Goal: Information Seeking & Learning: Learn about a topic

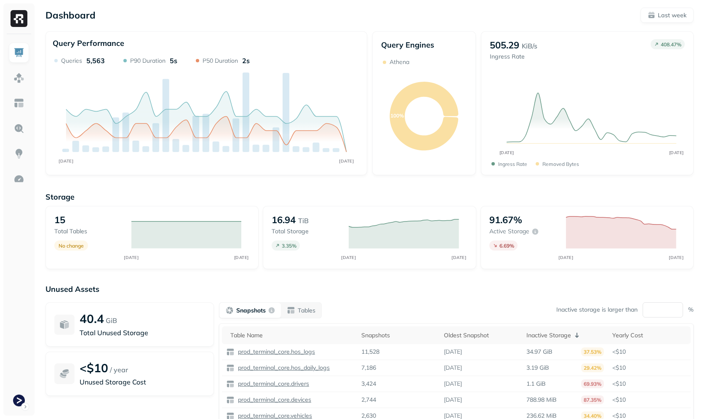
scroll to position [28, 0]
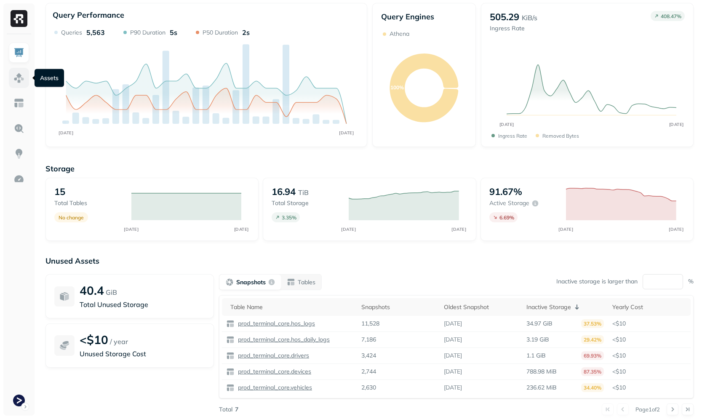
click at [18, 75] on img at bounding box center [18, 77] width 11 height 11
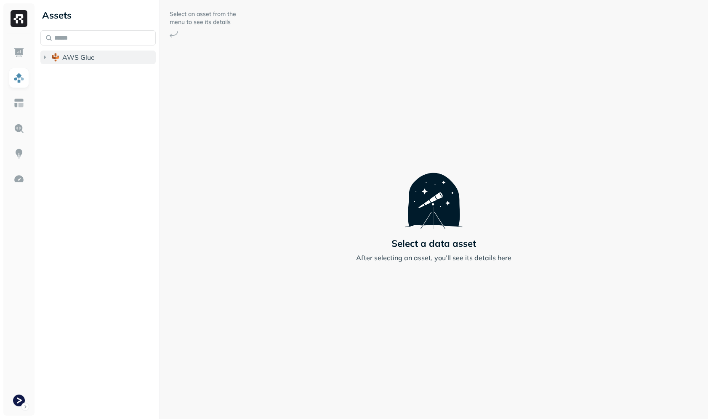
click at [94, 63] on button "AWS Glue" at bounding box center [97, 57] width 115 height 13
click at [108, 73] on span "prod_terminal_core" at bounding box center [101, 73] width 61 height 8
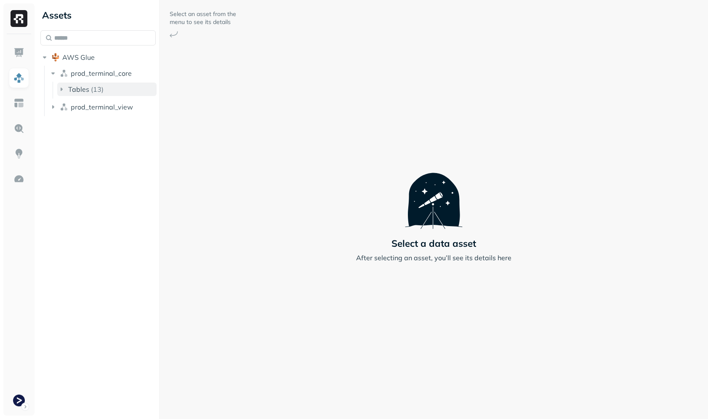
click at [115, 86] on button "Tables ( 13 )" at bounding box center [106, 89] width 99 height 13
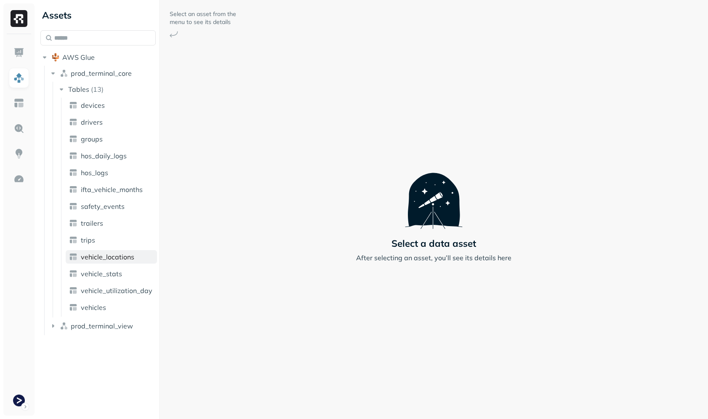
click at [120, 263] on link "vehicle_locations" at bounding box center [111, 256] width 91 height 13
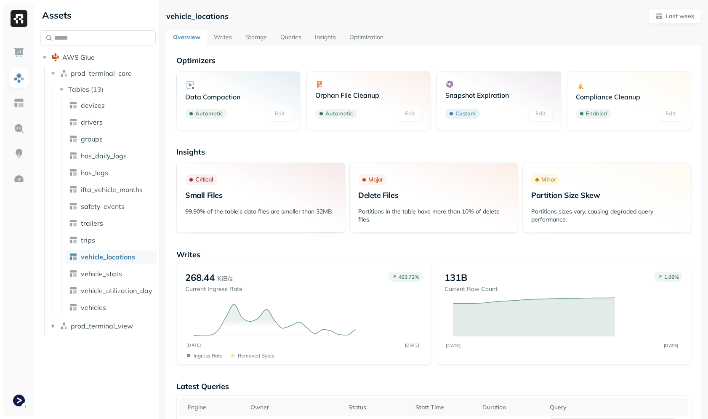
click at [260, 37] on link "Storage" at bounding box center [256, 37] width 35 height 15
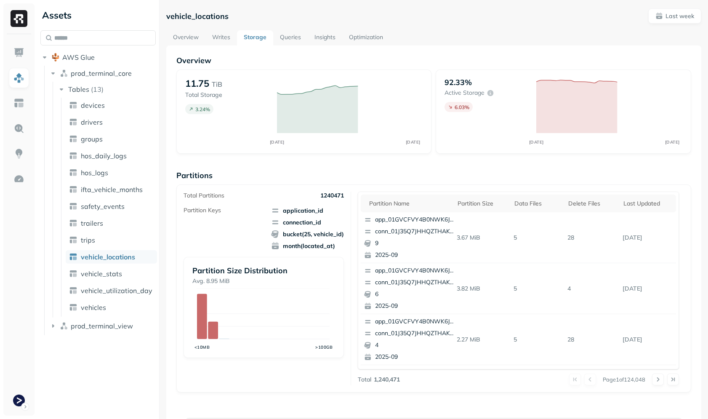
scroll to position [278, 0]
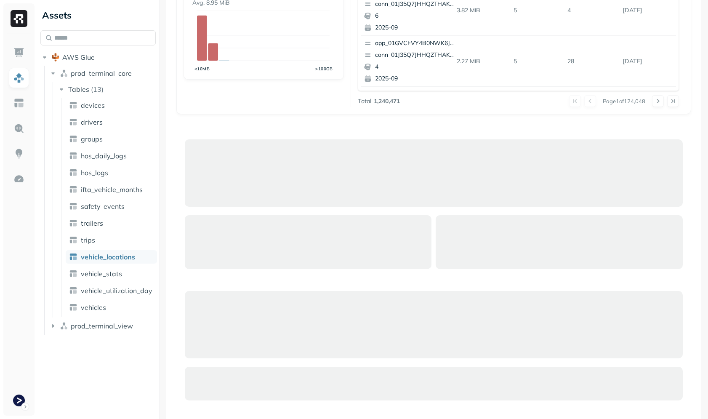
click at [307, 134] on div at bounding box center [433, 340] width 515 height 419
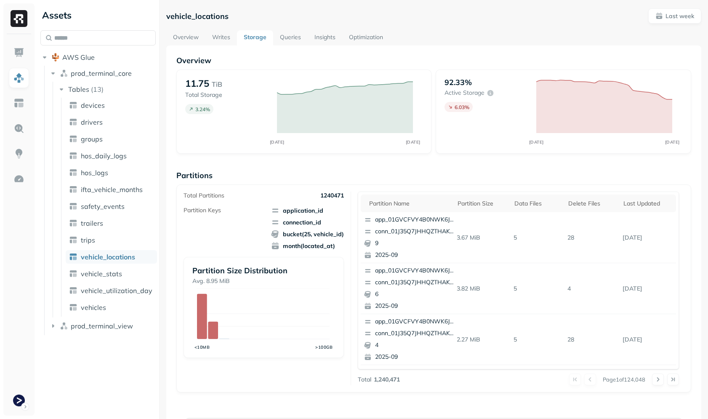
scroll to position [419, 0]
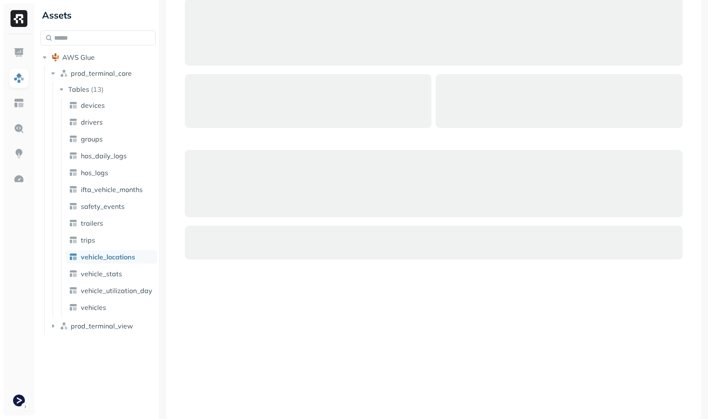
click at [353, 253] on div at bounding box center [434, 243] width 498 height 34
click at [21, 394] on html "Assets AWS Glue prod_terminal_core Tables ( 13 ) devices drivers groups hos_dai…" at bounding box center [354, 209] width 708 height 419
click at [302, 296] on html "Assets AWS Glue prod_terminal_core Tables ( 13 ) devices drivers groups hos_dai…" at bounding box center [354, 209] width 708 height 419
click at [383, 267] on div at bounding box center [433, 199] width 515 height 419
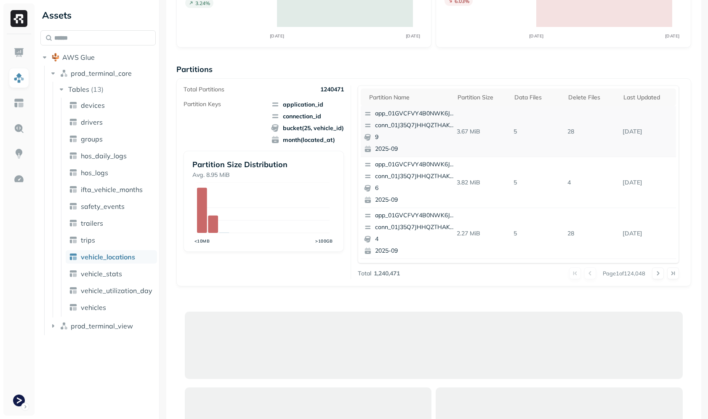
scroll to position [0, 0]
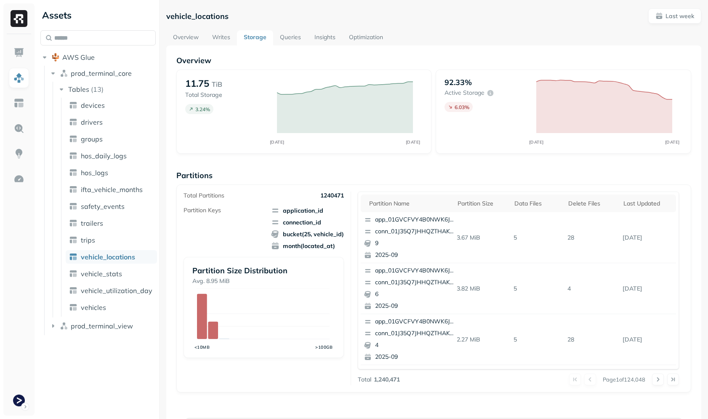
click at [368, 176] on p "Partitions" at bounding box center [433, 175] width 515 height 10
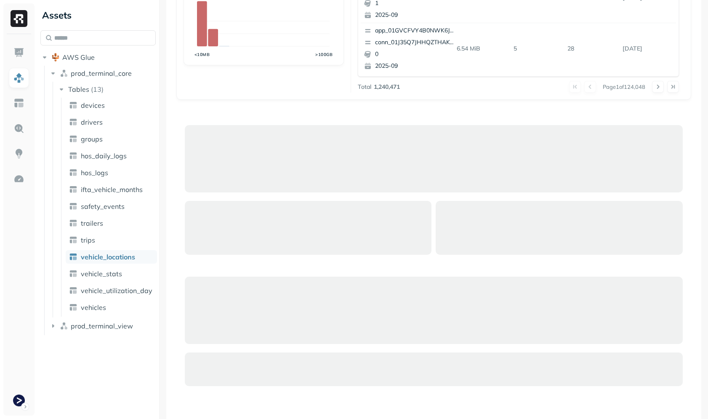
scroll to position [419, 0]
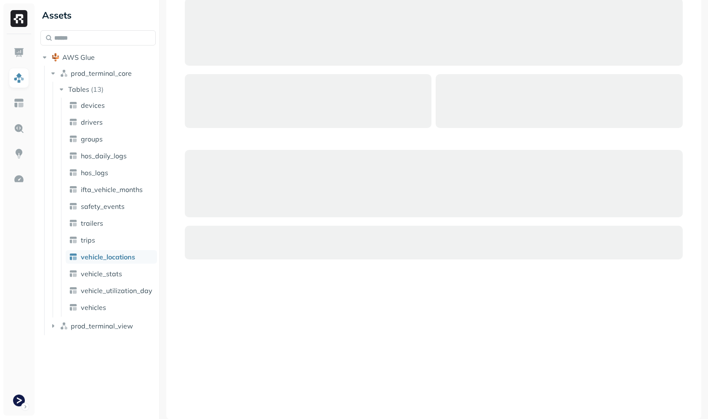
click at [434, 218] on div at bounding box center [433, 199] width 515 height 419
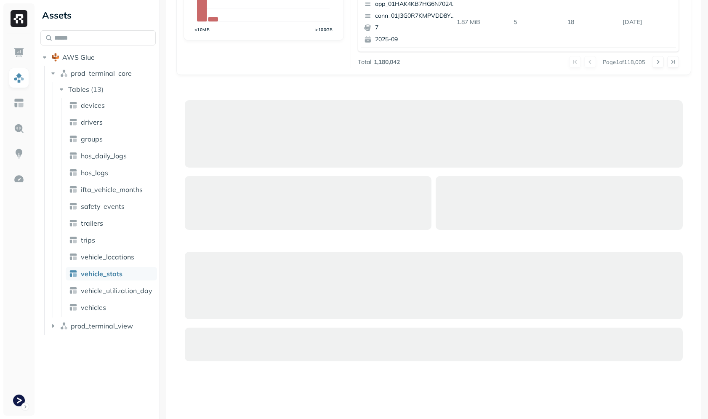
click at [245, 193] on div at bounding box center [308, 203] width 247 height 54
click at [244, 312] on div at bounding box center [434, 285] width 498 height 67
click at [71, 334] on li "prod_terminal_view" at bounding box center [102, 326] width 107 height 15
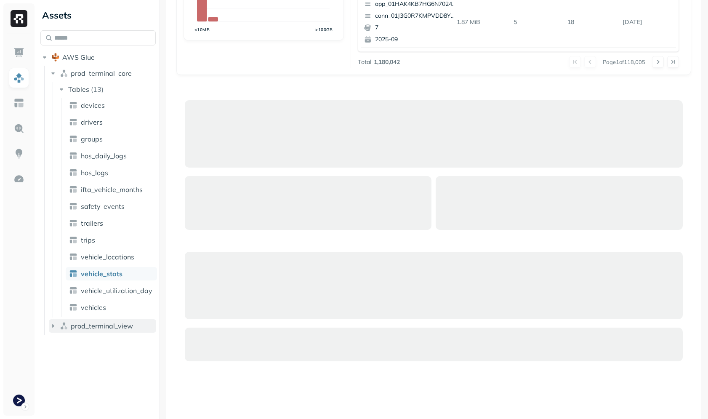
click at [72, 330] on button "prod_terminal_view" at bounding box center [102, 325] width 107 height 13
click at [80, 326] on span "prod_terminal_view" at bounding box center [102, 326] width 62 height 8
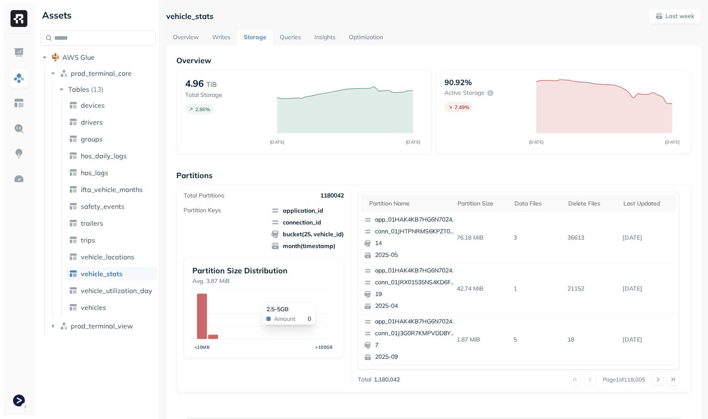
scroll to position [419, 0]
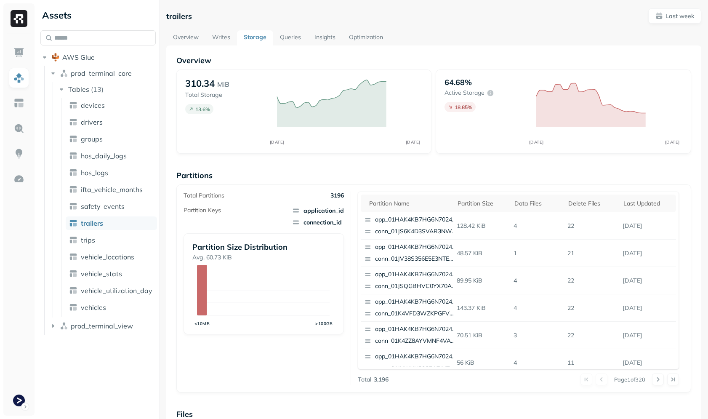
scroll to position [225, 0]
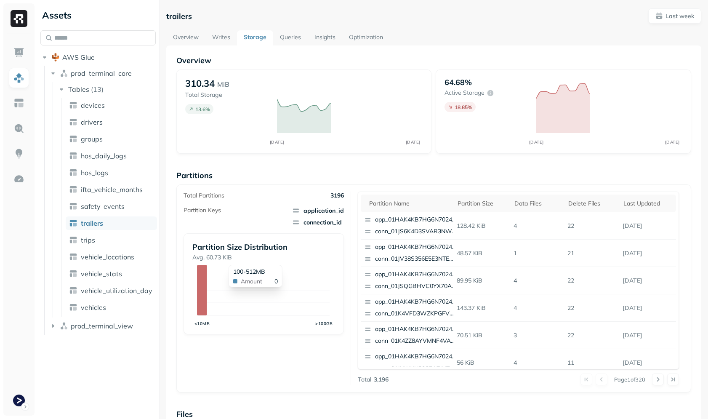
scroll to position [225, 0]
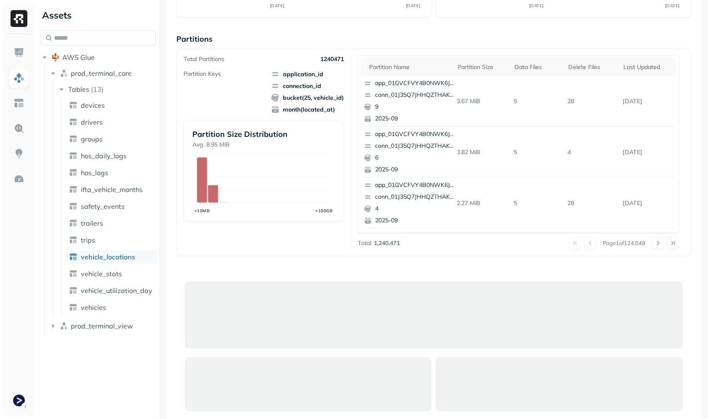
scroll to position [180, 0]
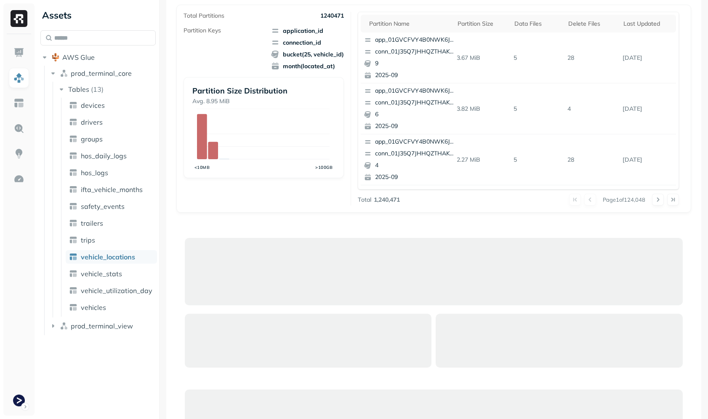
click at [288, 277] on div at bounding box center [434, 271] width 498 height 67
click at [21, 391] on html "Assets AWS Glue prod_terminal_core Tables ( 13 ) devices drivers groups hos_dai…" at bounding box center [354, 209] width 708 height 419
click at [273, 264] on html "Assets AWS Glue prod_terminal_core Tables ( 13 ) devices drivers groups hos_dai…" at bounding box center [354, 209] width 708 height 419
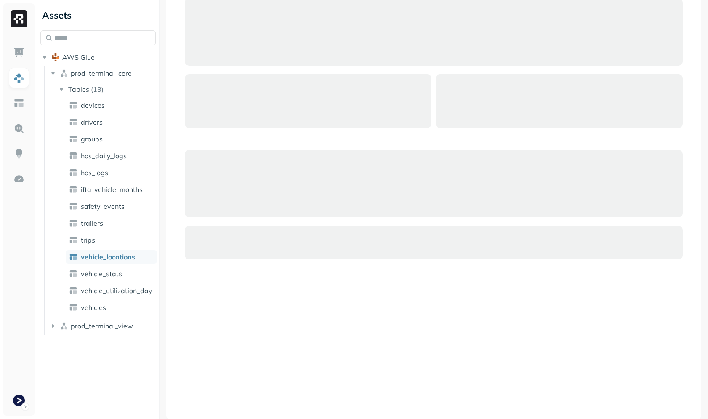
scroll to position [155, 0]
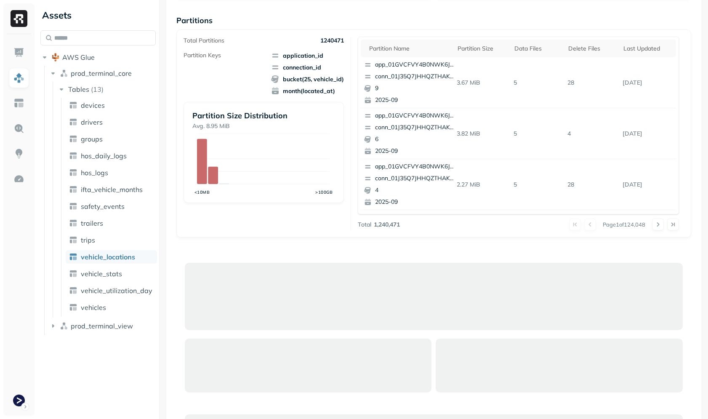
click at [317, 290] on div at bounding box center [434, 296] width 498 height 67
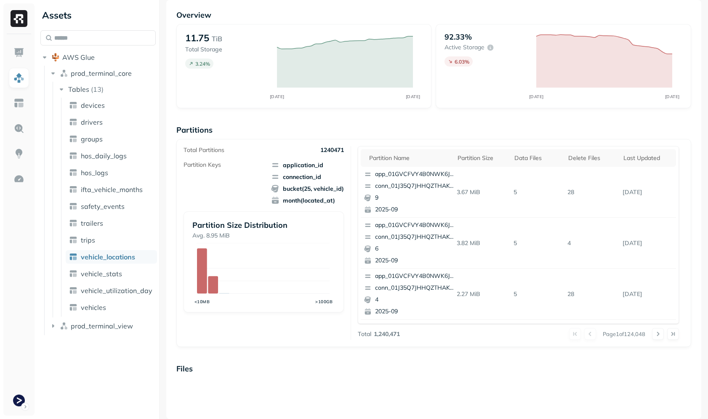
scroll to position [0, 0]
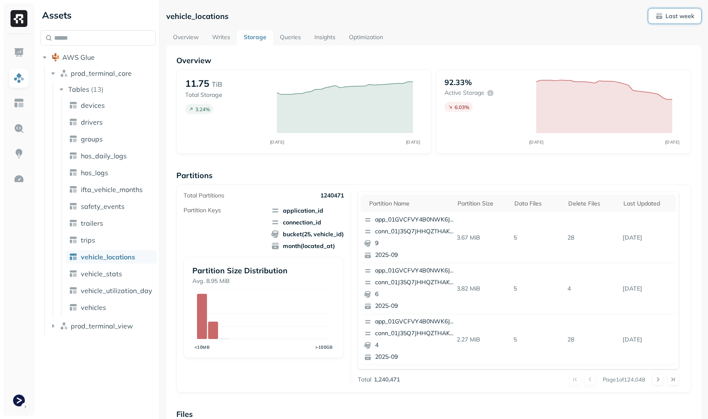
click at [673, 22] on button "Last week" at bounding box center [674, 15] width 53 height 15
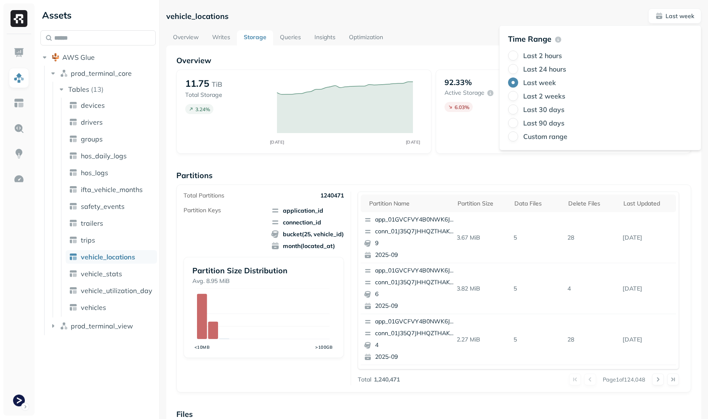
click at [558, 69] on label "Last 24 hours" at bounding box center [544, 69] width 43 height 8
click at [518, 69] on button "Last 24 hours" at bounding box center [513, 69] width 10 height 10
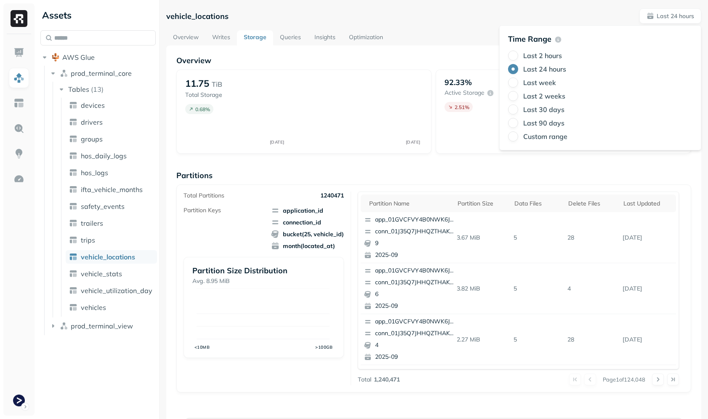
click at [455, 9] on div "vehicle_locations Last 24 hours" at bounding box center [433, 15] width 535 height 15
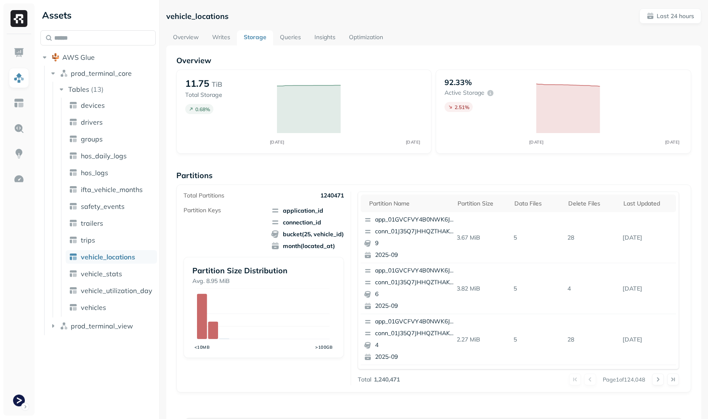
scroll to position [355, 0]
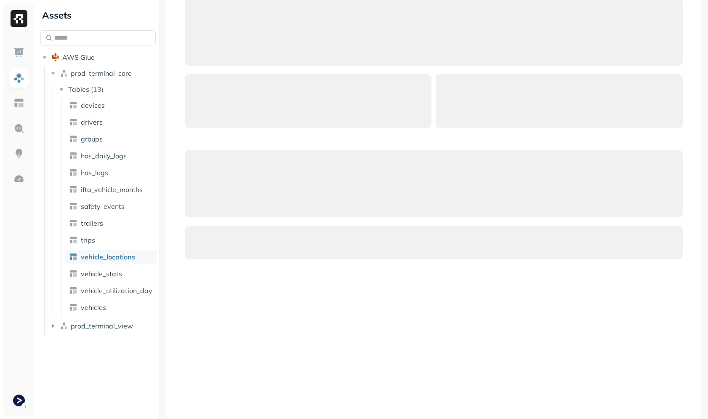
click at [335, 273] on div at bounding box center [433, 199] width 515 height 419
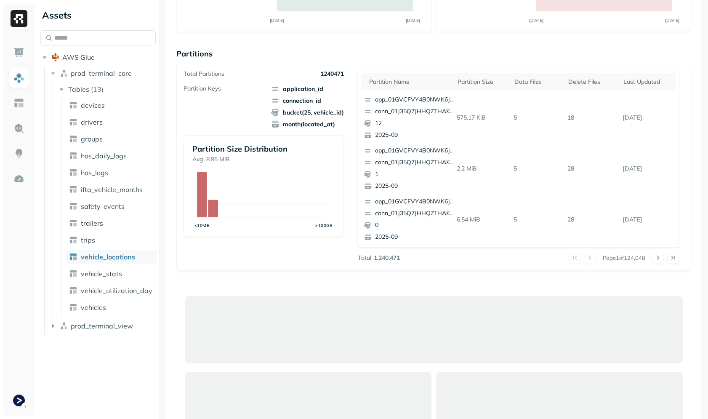
scroll to position [311, 0]
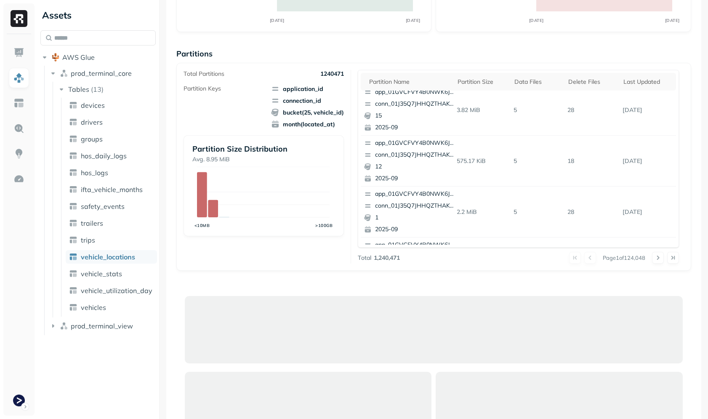
click at [279, 262] on div "Total Partitions 1240471 Partition Keys application_id connection_id bucket(25,…" at bounding box center [268, 167] width 168 height 194
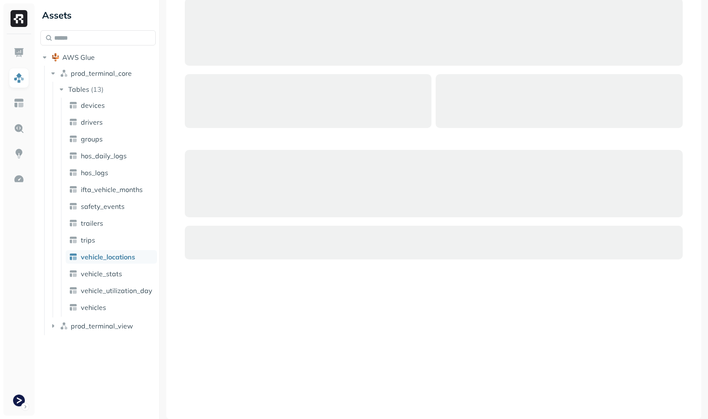
scroll to position [0, 0]
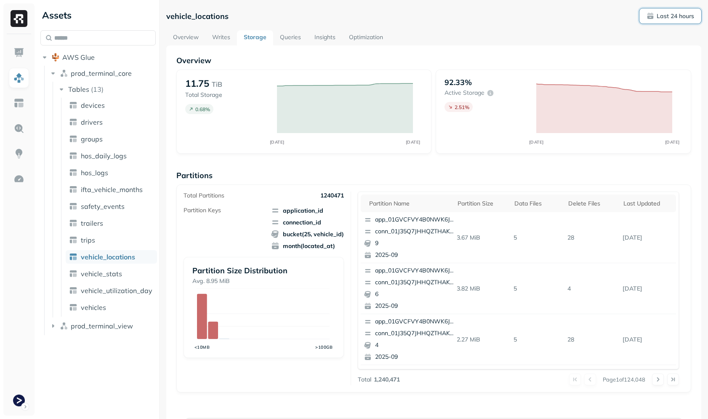
click at [667, 11] on button "Last 24 hours" at bounding box center [670, 15] width 62 height 15
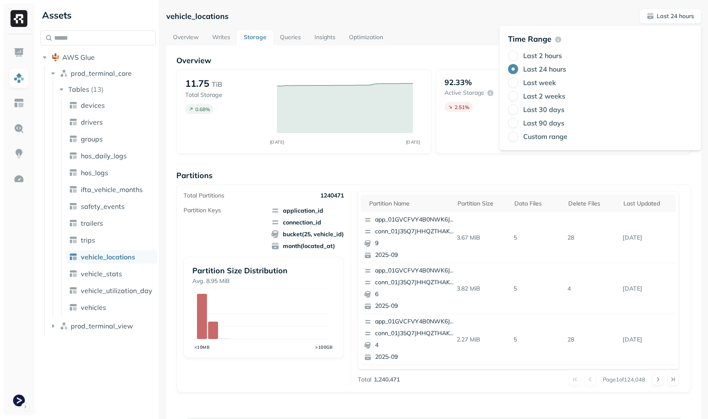
click at [544, 85] on label "Last week" at bounding box center [539, 82] width 33 height 8
click at [518, 85] on button "Last week" at bounding box center [513, 82] width 10 height 10
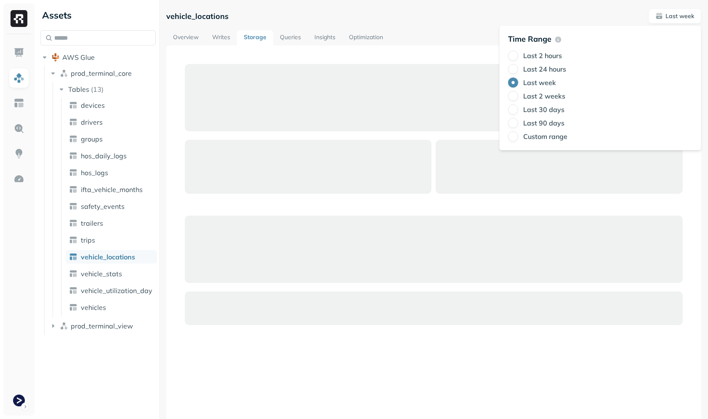
click at [458, 17] on div "vehicle_locations Last week" at bounding box center [433, 15] width 535 height 15
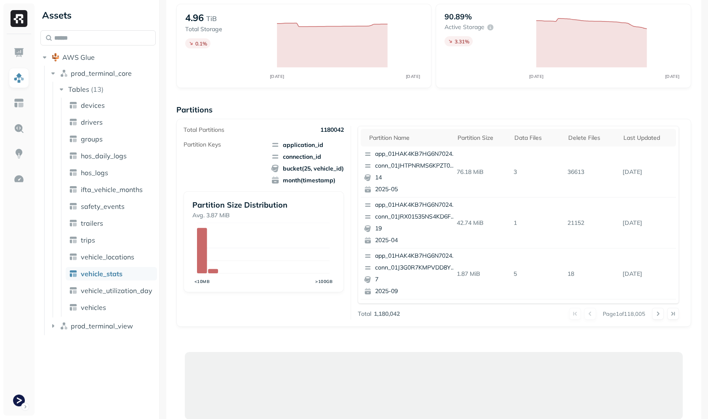
scroll to position [341, 0]
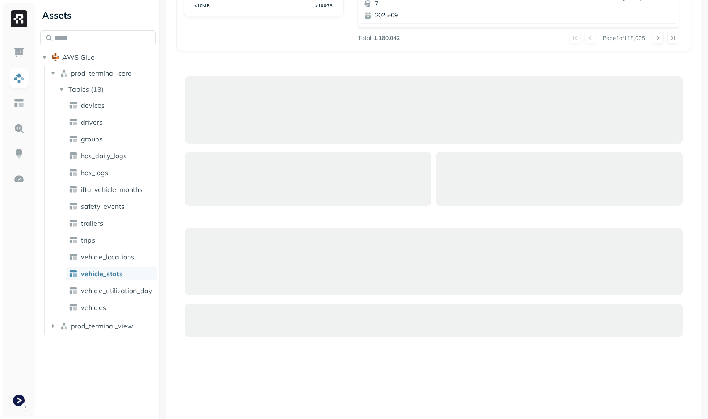
click at [351, 348] on div at bounding box center [433, 277] width 515 height 419
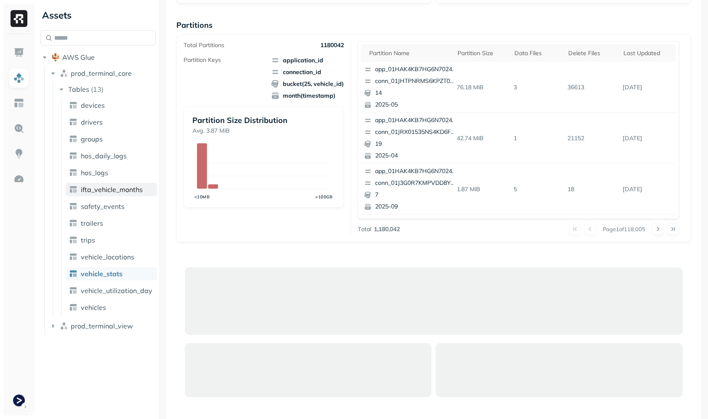
scroll to position [150, 0]
click at [262, 257] on div "Overview 4.96 TiB Total Storage 0.1 % SEP 13 SEP 14 90.89% Active storage 3.31 …" at bounding box center [433, 291] width 515 height 772
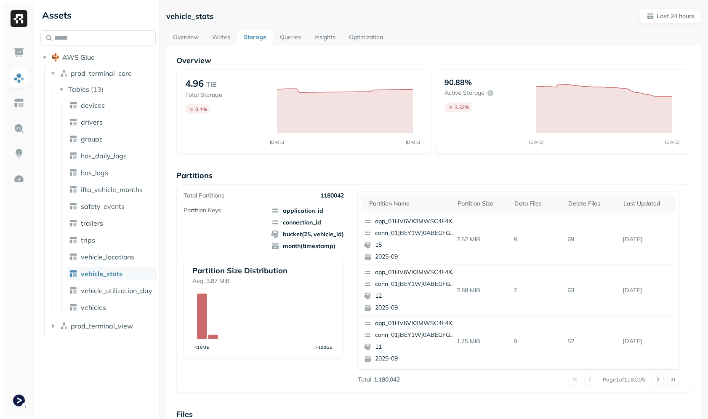
scroll to position [225, 0]
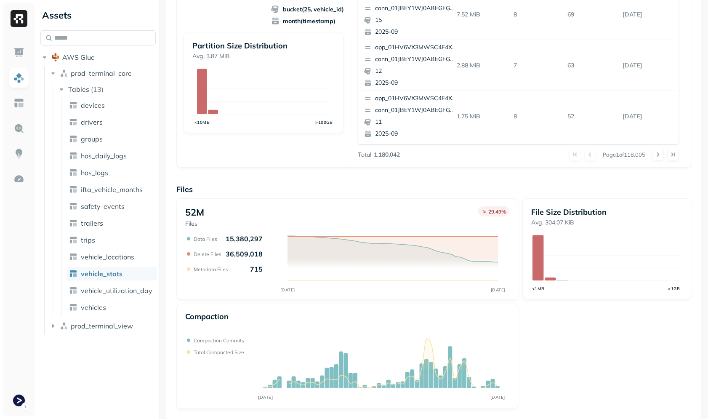
click at [322, 210] on div "52M Files 29.49 %" at bounding box center [347, 216] width 324 height 21
click at [238, 250] on p "36,509,018" at bounding box center [244, 254] width 37 height 8
click at [251, 221] on div "52M Files 29.49 %" at bounding box center [347, 216] width 324 height 21
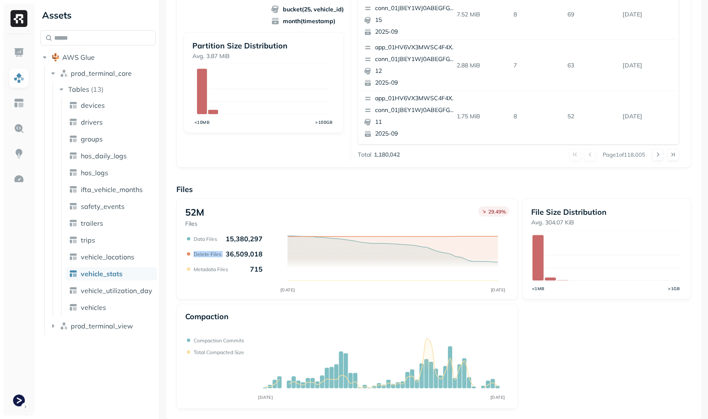
click at [236, 248] on div "Data Files 15,380,297 Delete Files 36,509,018 Metadata Files 715" at bounding box center [223, 253] width 77 height 39
click at [236, 243] on div "Data Files 15,380,297 Delete Files 36,509,018 Metadata Files 715" at bounding box center [223, 253] width 77 height 39
click at [277, 213] on div "52M Files 29.49 %" at bounding box center [347, 216] width 324 height 21
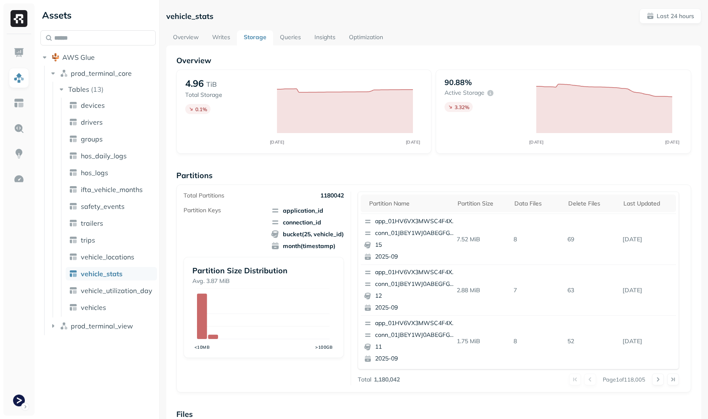
scroll to position [0, 0]
click at [657, 22] on button "Last 24 hours" at bounding box center [670, 15] width 62 height 15
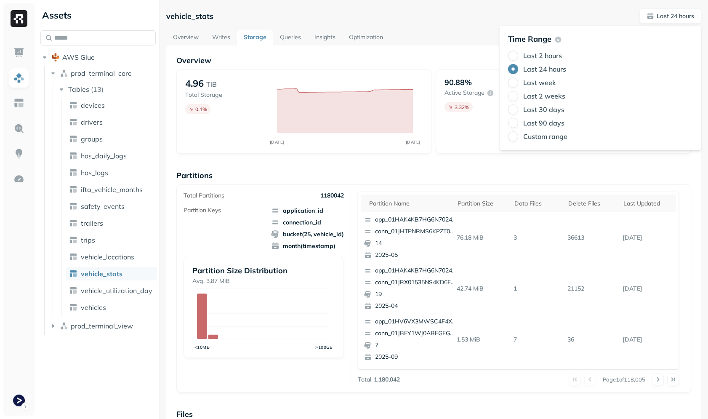
click at [533, 85] on label "Last week" at bounding box center [539, 82] width 33 height 8
click at [518, 85] on button "Last week" at bounding box center [513, 82] width 10 height 10
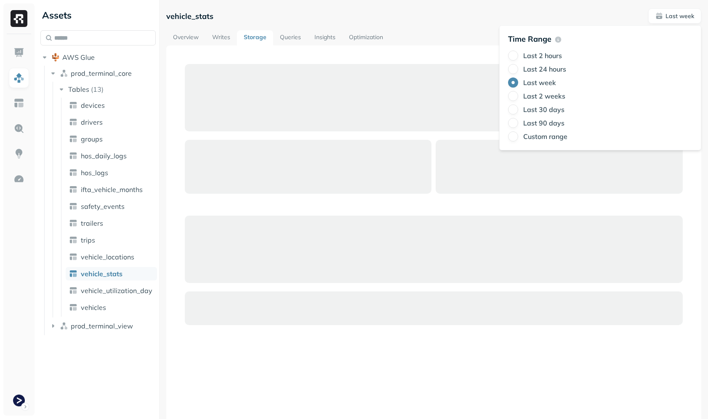
click at [467, 28] on div "vehicle_stats Last week Overview Writes Storage Queries Insights Optimization" at bounding box center [433, 246] width 535 height 476
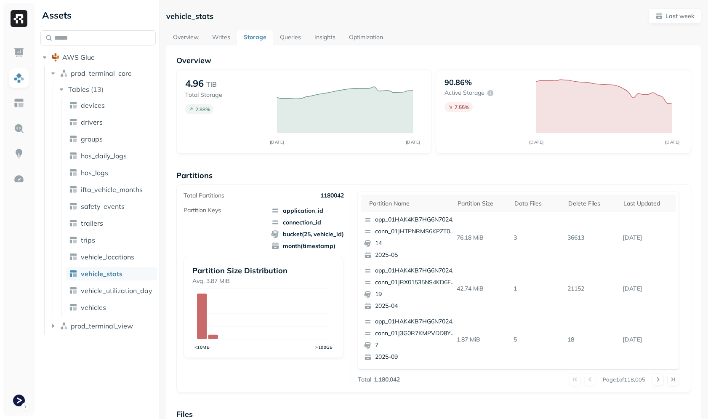
scroll to position [225, 0]
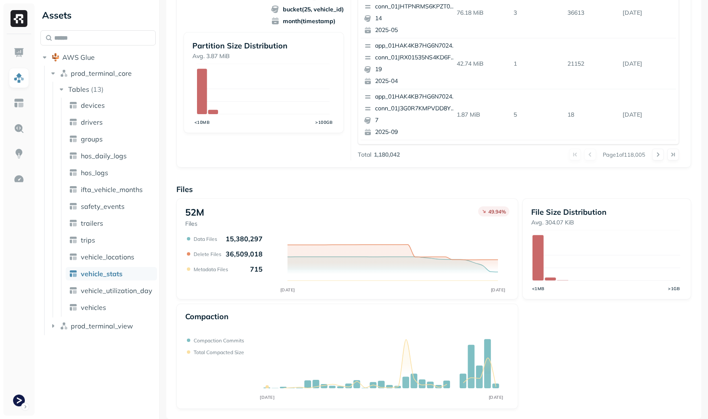
click at [563, 369] on div "52M Files 49.94 % SEP 07 SEP 14 Data Files 15,380,297 Delete Files 36,509,018 M…" at bounding box center [433, 303] width 515 height 210
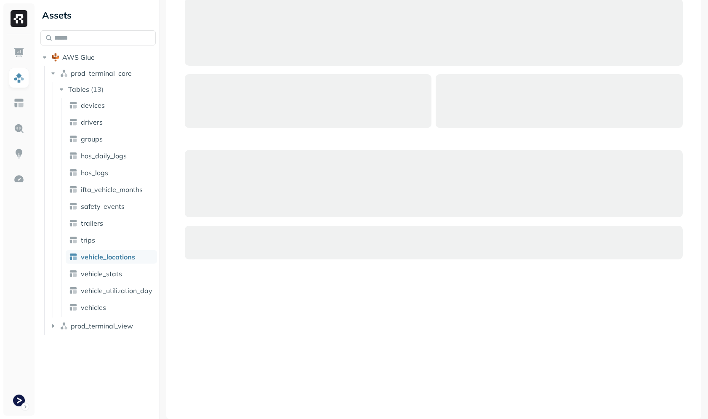
scroll to position [419, 0]
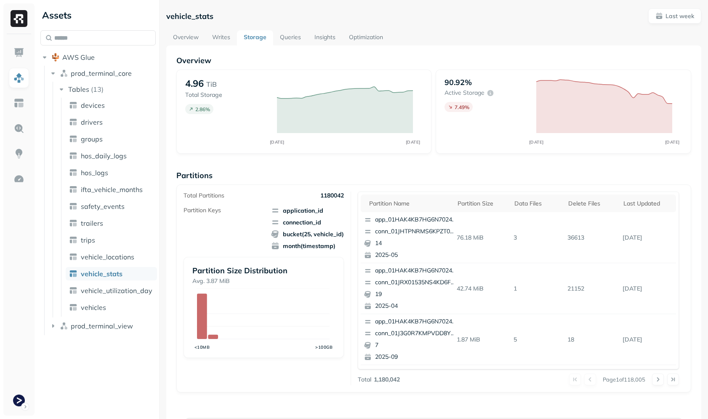
scroll to position [419, 0]
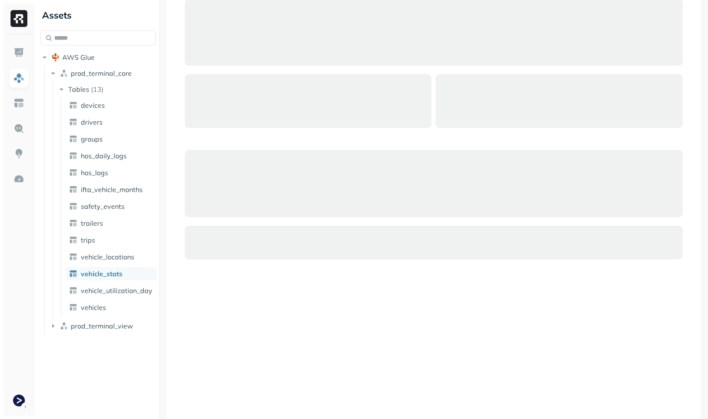
click at [187, 292] on div at bounding box center [433, 199] width 515 height 419
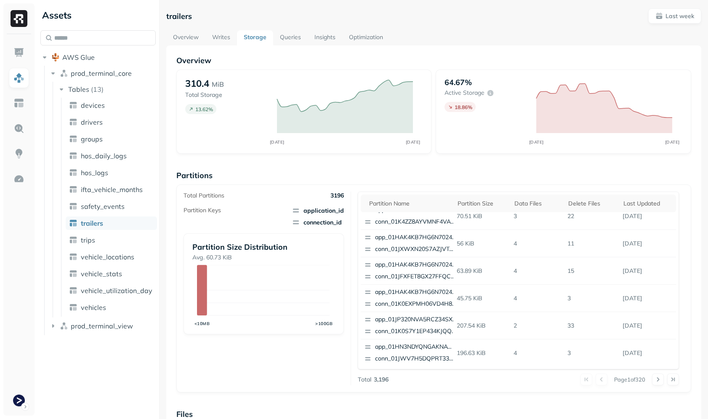
scroll to position [225, 0]
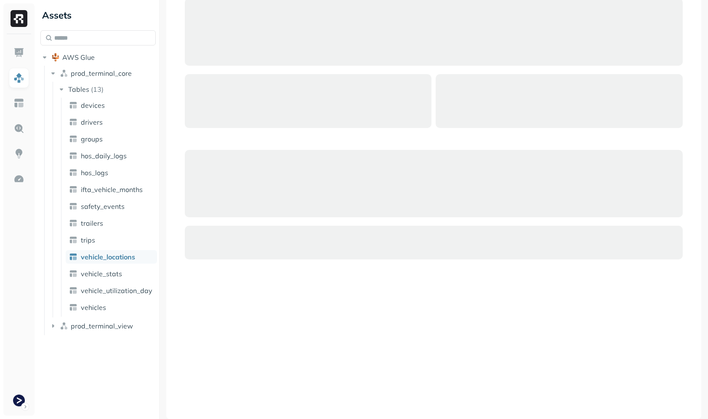
scroll to position [403, 0]
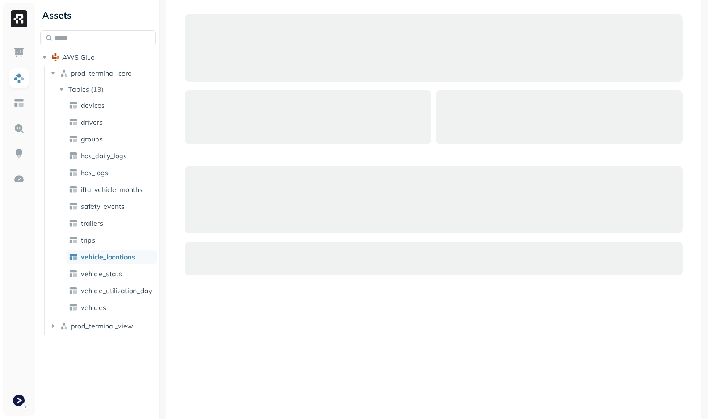
click at [237, 188] on div at bounding box center [434, 199] width 498 height 67
click at [226, 186] on div at bounding box center [434, 199] width 498 height 67
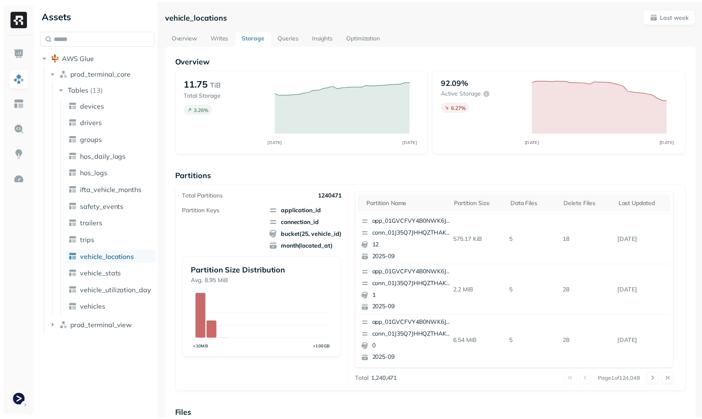
scroll to position [225, 0]
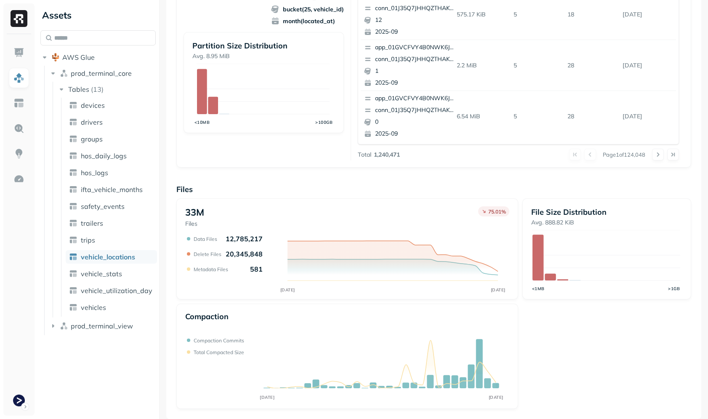
click at [203, 186] on p "Files" at bounding box center [433, 189] width 515 height 10
click at [16, 135] on link at bounding box center [19, 128] width 20 height 20
